Goal: Communication & Community: Participate in discussion

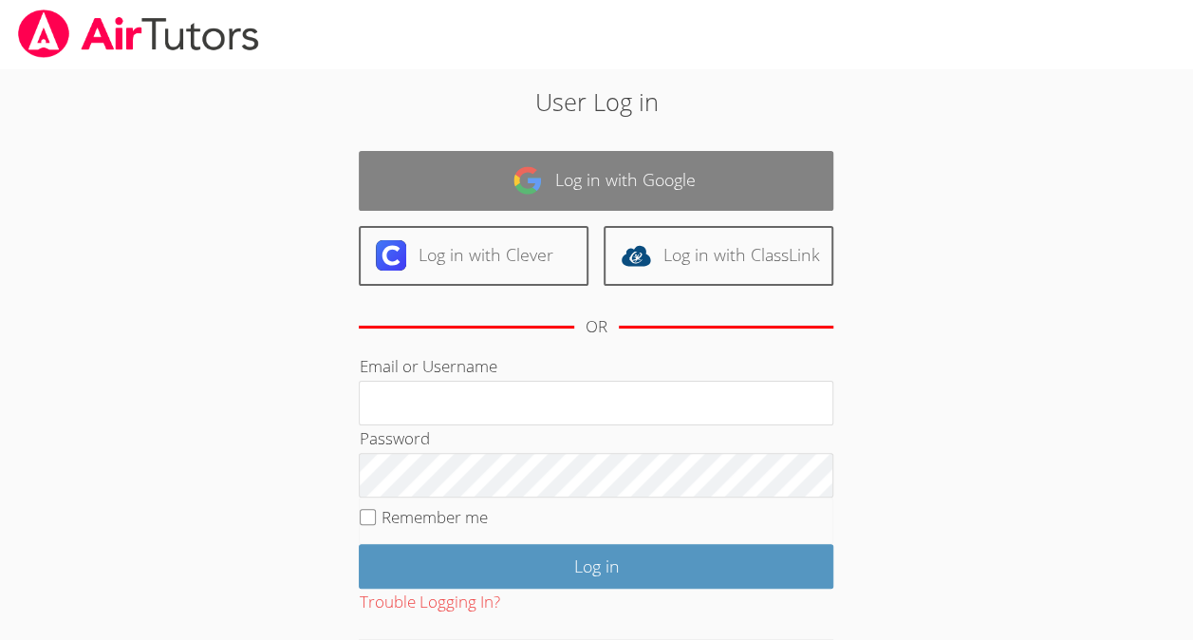
click at [737, 182] on link "Log in with Google" at bounding box center [596, 181] width 475 height 60
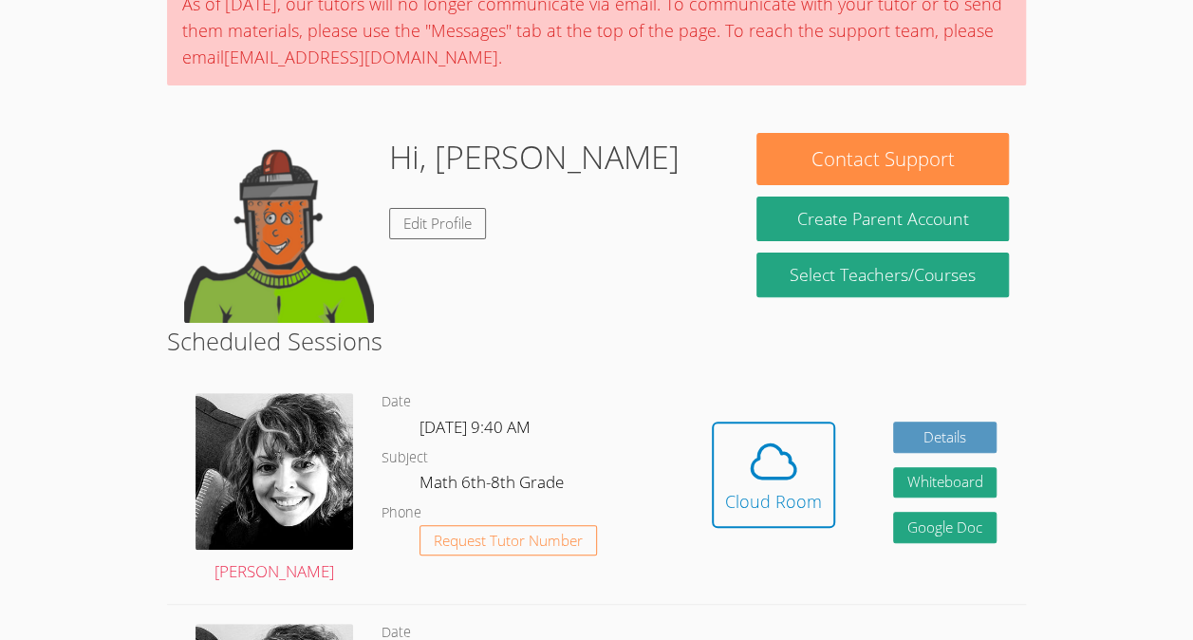
scroll to position [293, 0]
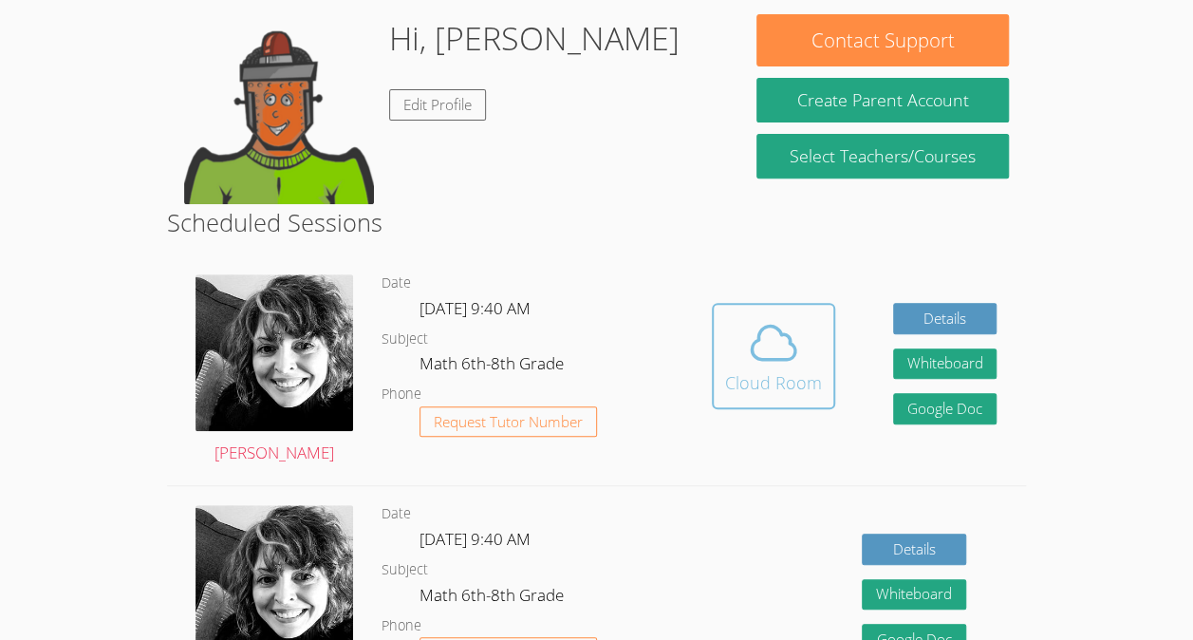
click at [752, 346] on icon at bounding box center [774, 343] width 44 height 33
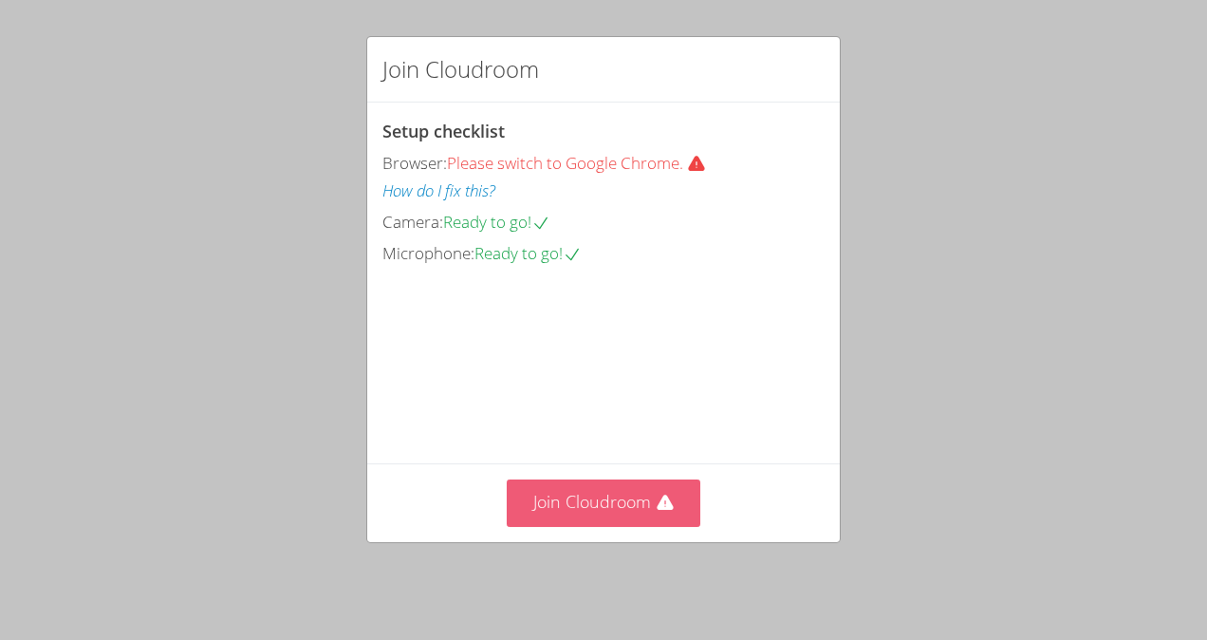
click at [598, 500] on button "Join Cloudroom" at bounding box center [604, 502] width 195 height 47
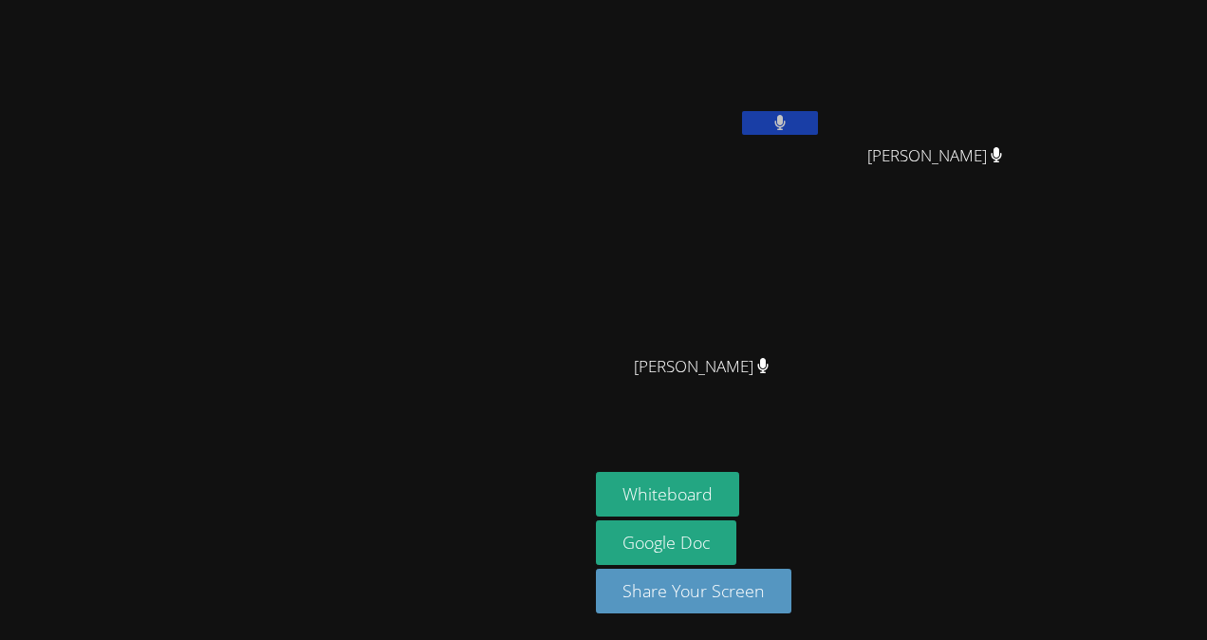
click at [742, 121] on button at bounding box center [780, 123] width 76 height 24
click at [818, 114] on button at bounding box center [780, 123] width 76 height 24
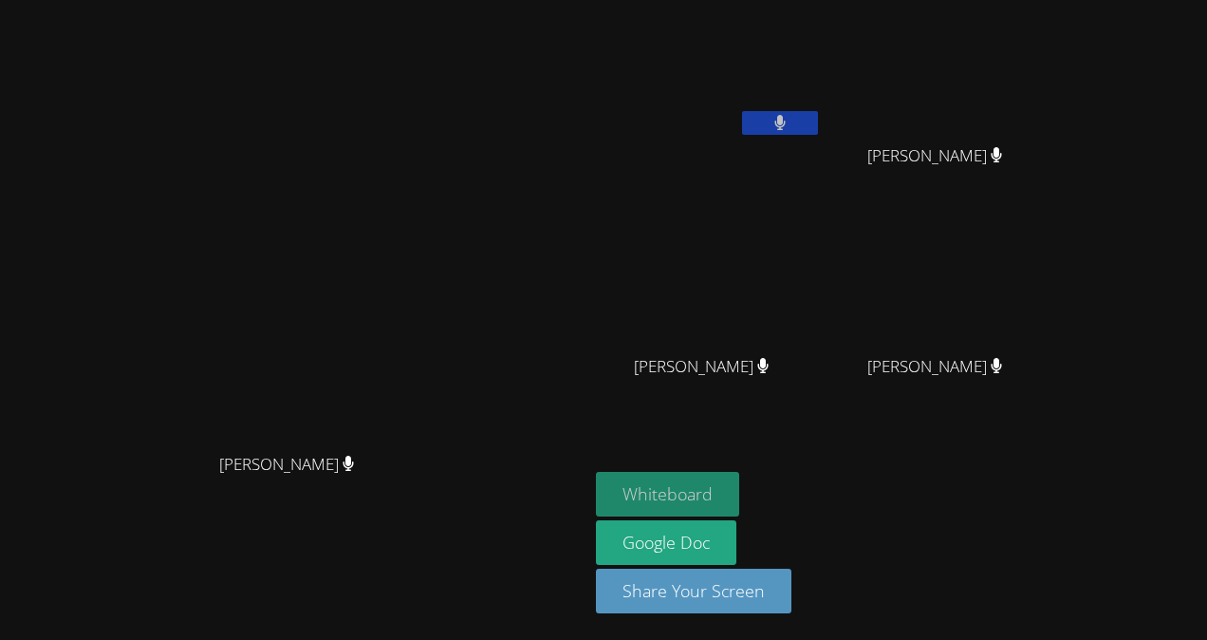
click at [739, 491] on button "Whiteboard" at bounding box center [667, 494] width 143 height 45
click at [786, 120] on icon at bounding box center [780, 123] width 11 height 16
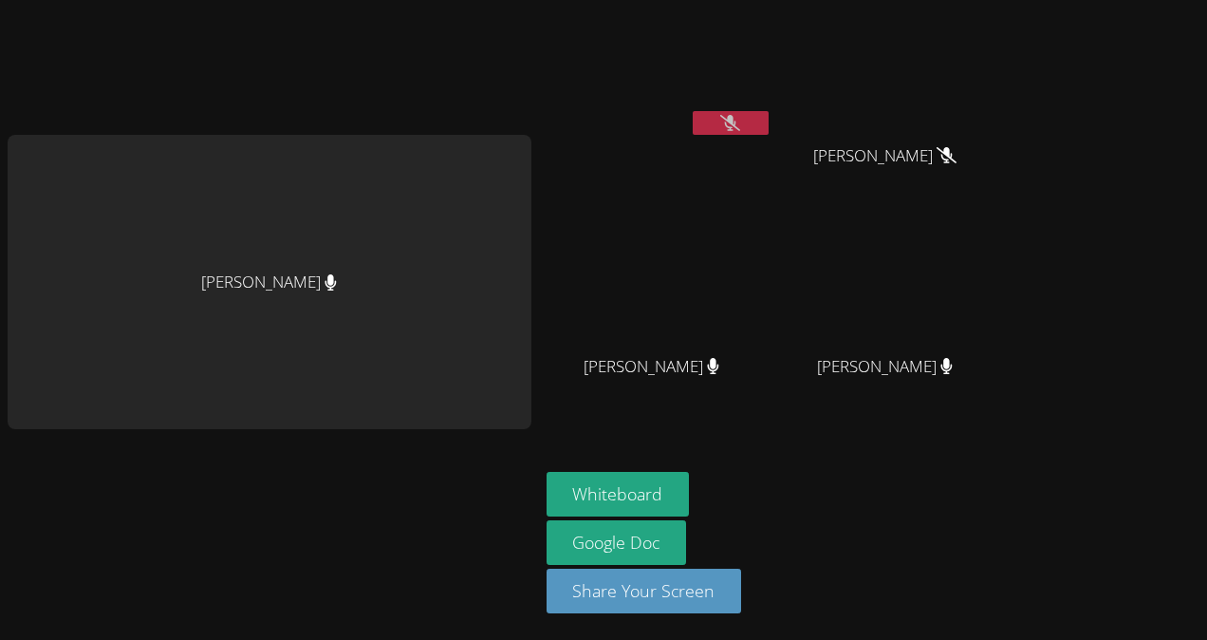
click at [751, 105] on video at bounding box center [660, 71] width 226 height 127
click at [746, 120] on button at bounding box center [731, 123] width 76 height 24
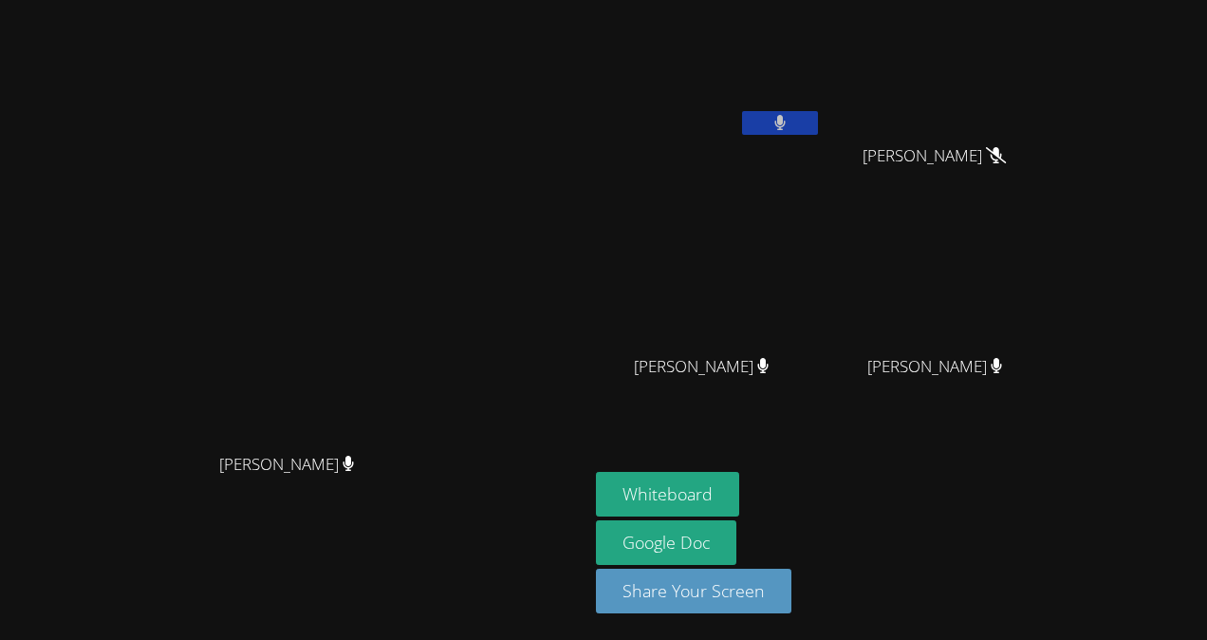
click at [787, 116] on icon at bounding box center [781, 123] width 12 height 16
click at [818, 118] on button at bounding box center [780, 123] width 76 height 24
click at [818, 127] on button at bounding box center [780, 123] width 76 height 24
click at [818, 125] on button at bounding box center [780, 123] width 76 height 24
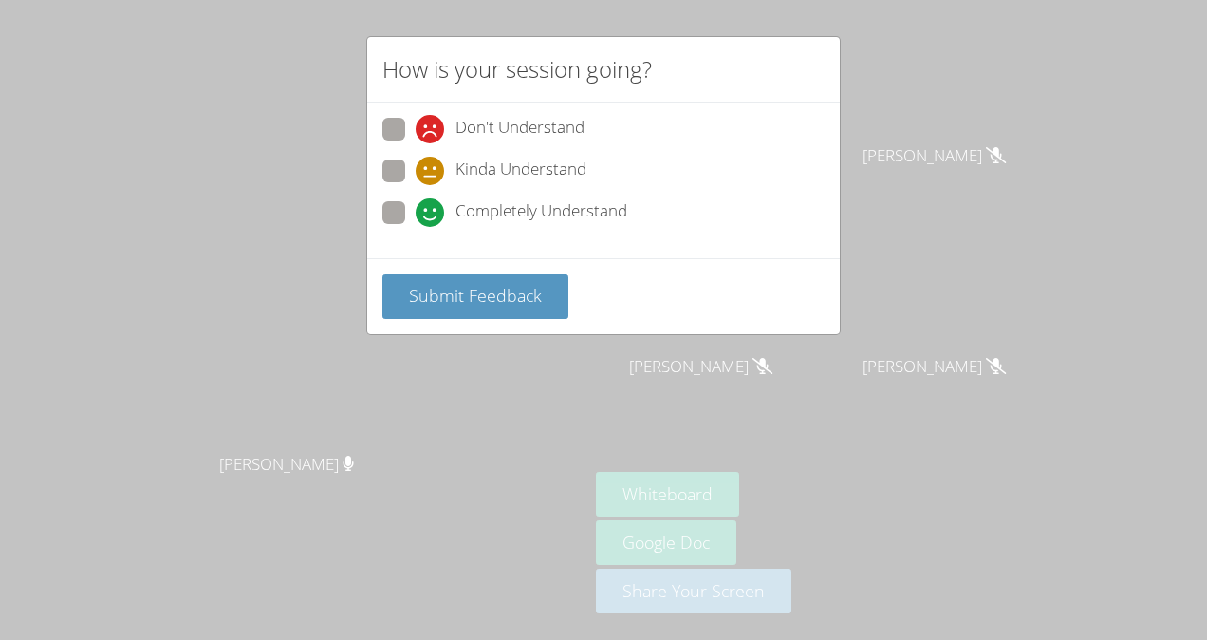
click at [492, 171] on span "Kinda Understand" at bounding box center [521, 171] width 131 height 28
click at [432, 171] on input "Kinda Understand" at bounding box center [424, 167] width 16 height 16
radio input "true"
click at [495, 303] on span "Submit Feedback" at bounding box center [475, 295] width 133 height 23
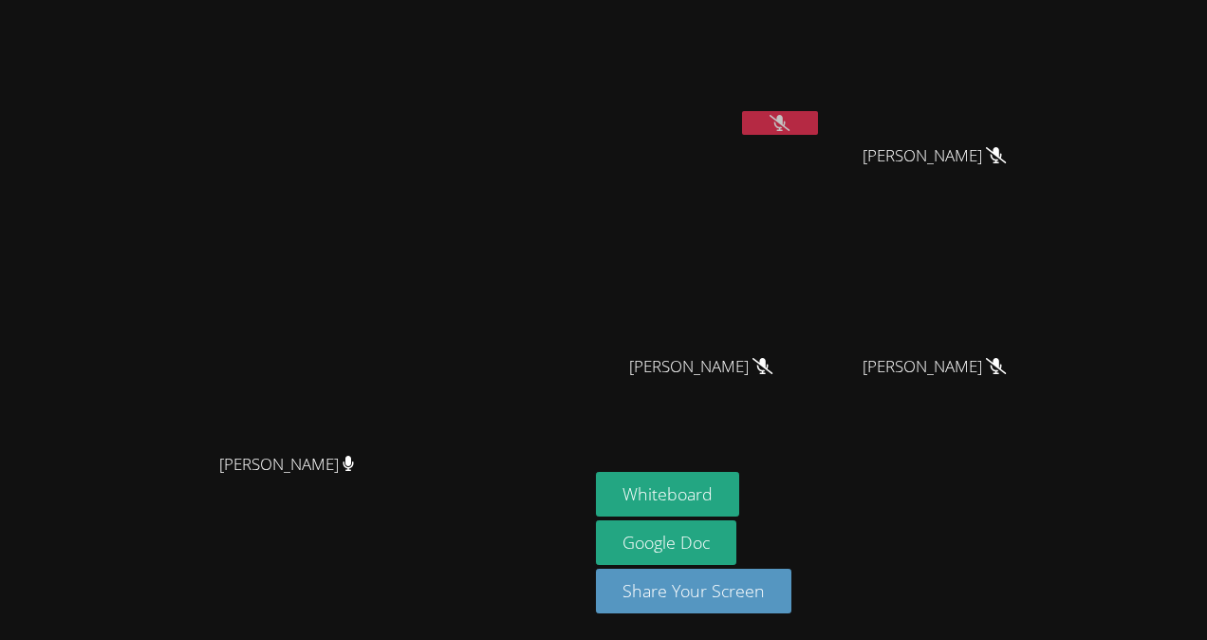
click at [818, 137] on div at bounding box center [780, 125] width 76 height 28
click at [818, 131] on button at bounding box center [780, 123] width 76 height 24
click at [787, 123] on icon at bounding box center [781, 123] width 12 height 16
click at [818, 111] on button at bounding box center [780, 123] width 76 height 24
click at [818, 117] on button at bounding box center [780, 123] width 76 height 24
